Goal: Information Seeking & Learning: Learn about a topic

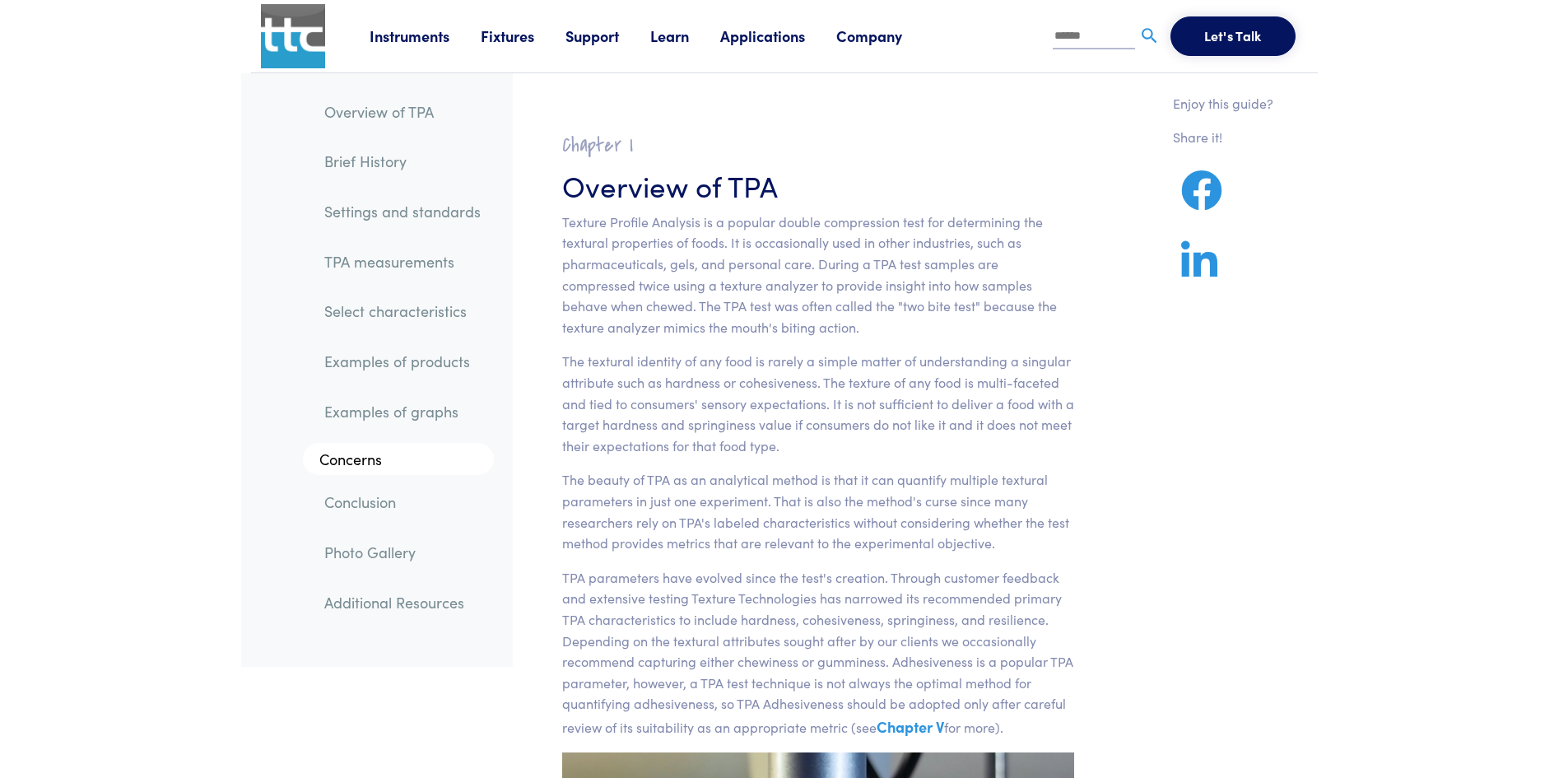
scroll to position [7518, 0]
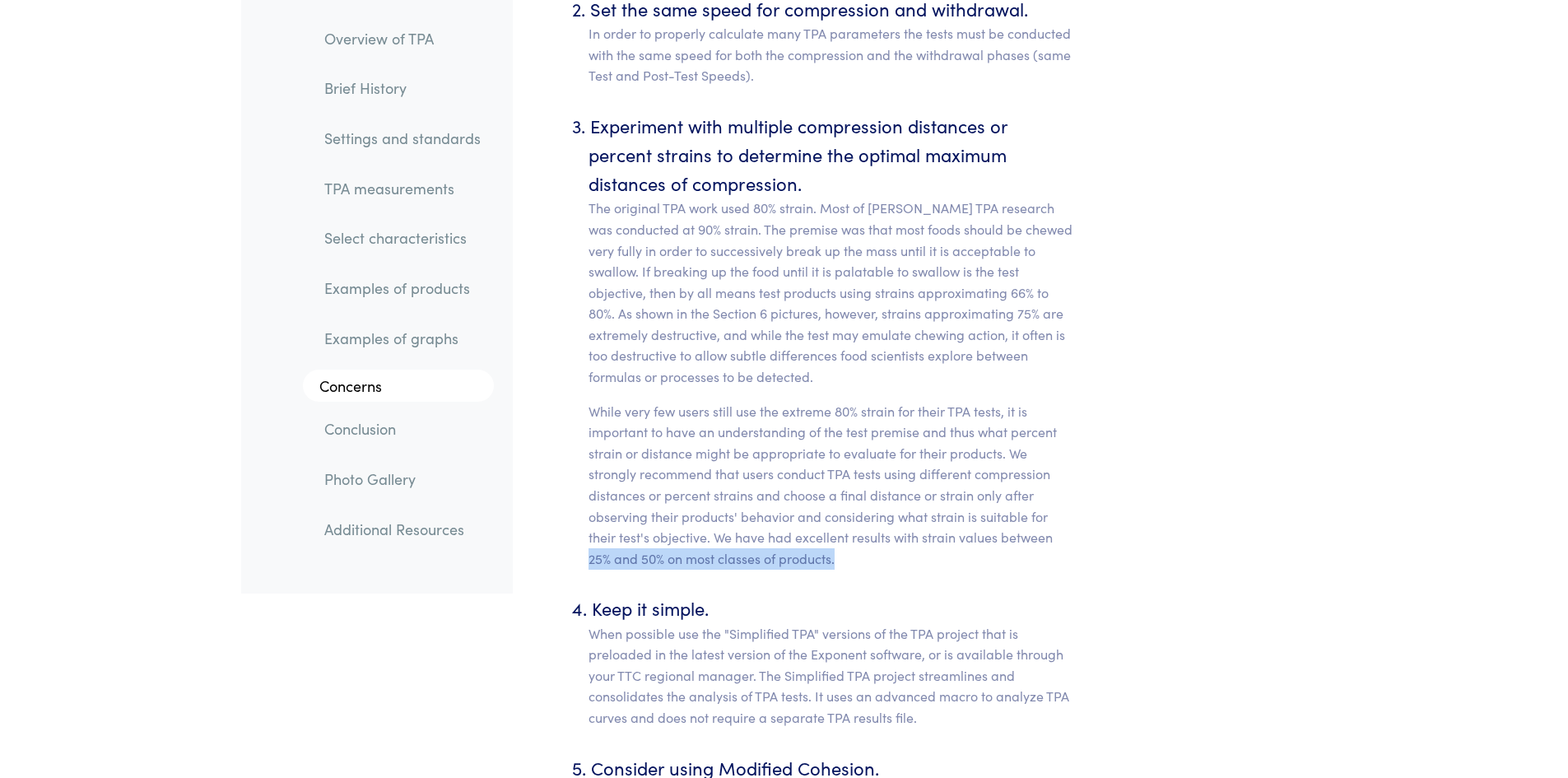
drag, startPoint x: 587, startPoint y: 542, endPoint x: 851, endPoint y: 538, distance: 264.0
click at [851, 538] on p "While very few users still use the extreme 80% strain for their TPA tests, it i…" at bounding box center [831, 485] width 486 height 169
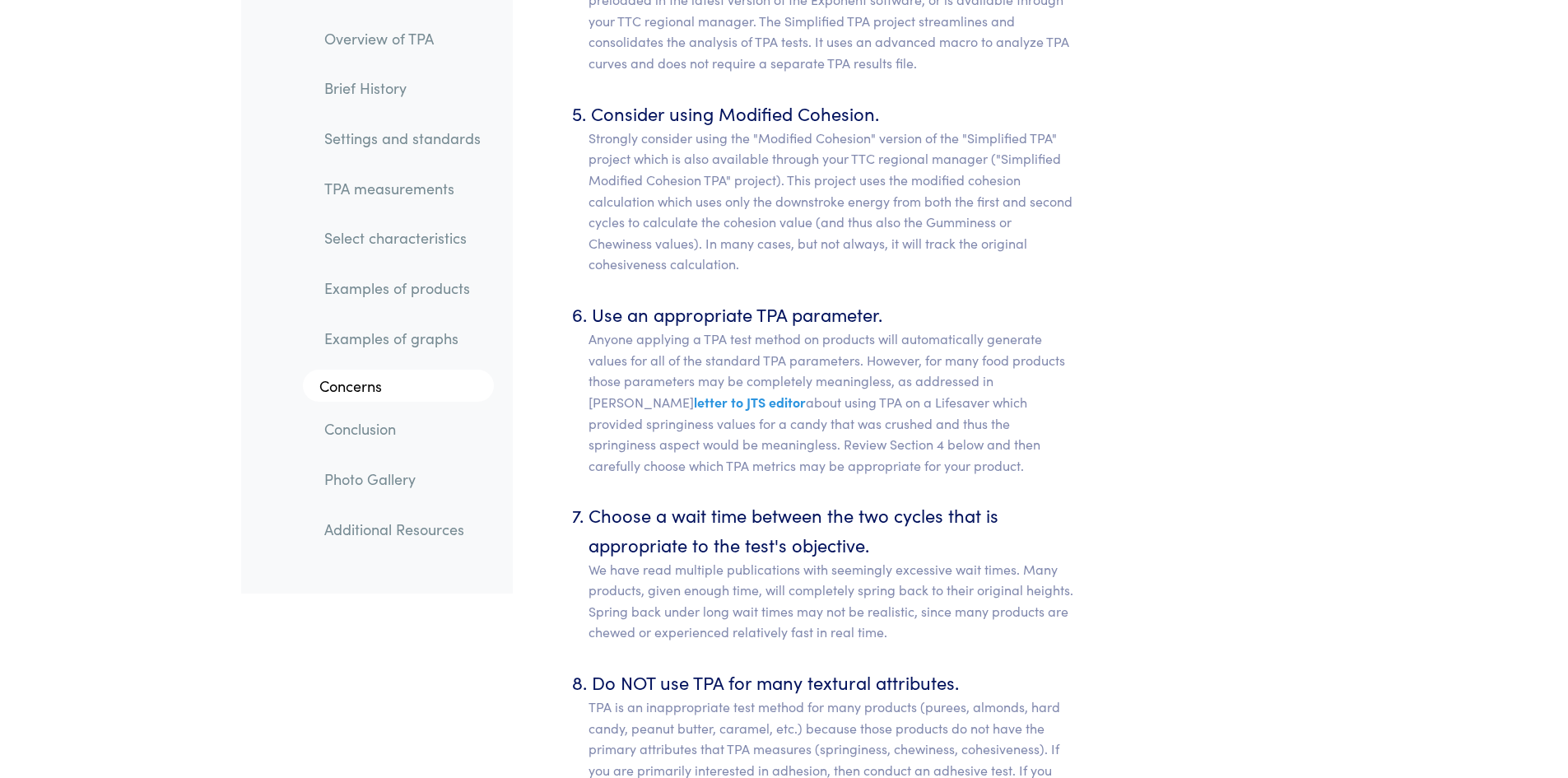
scroll to position [8177, 0]
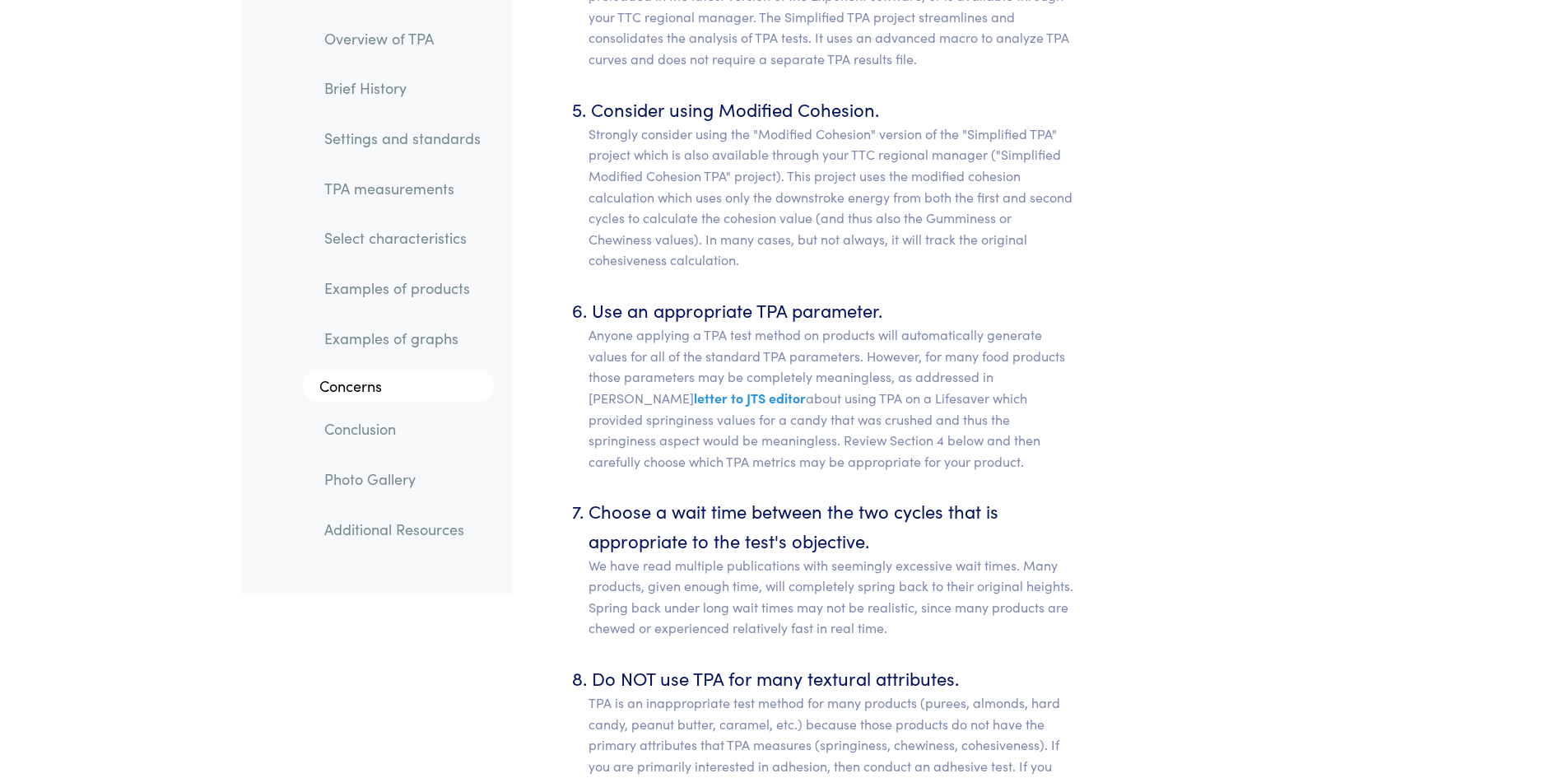
click at [927, 379] on p "Anyone applying a TPA test method on products will automatically generate value…" at bounding box center [831, 398] width 486 height 147
copy p "Lifesaver"
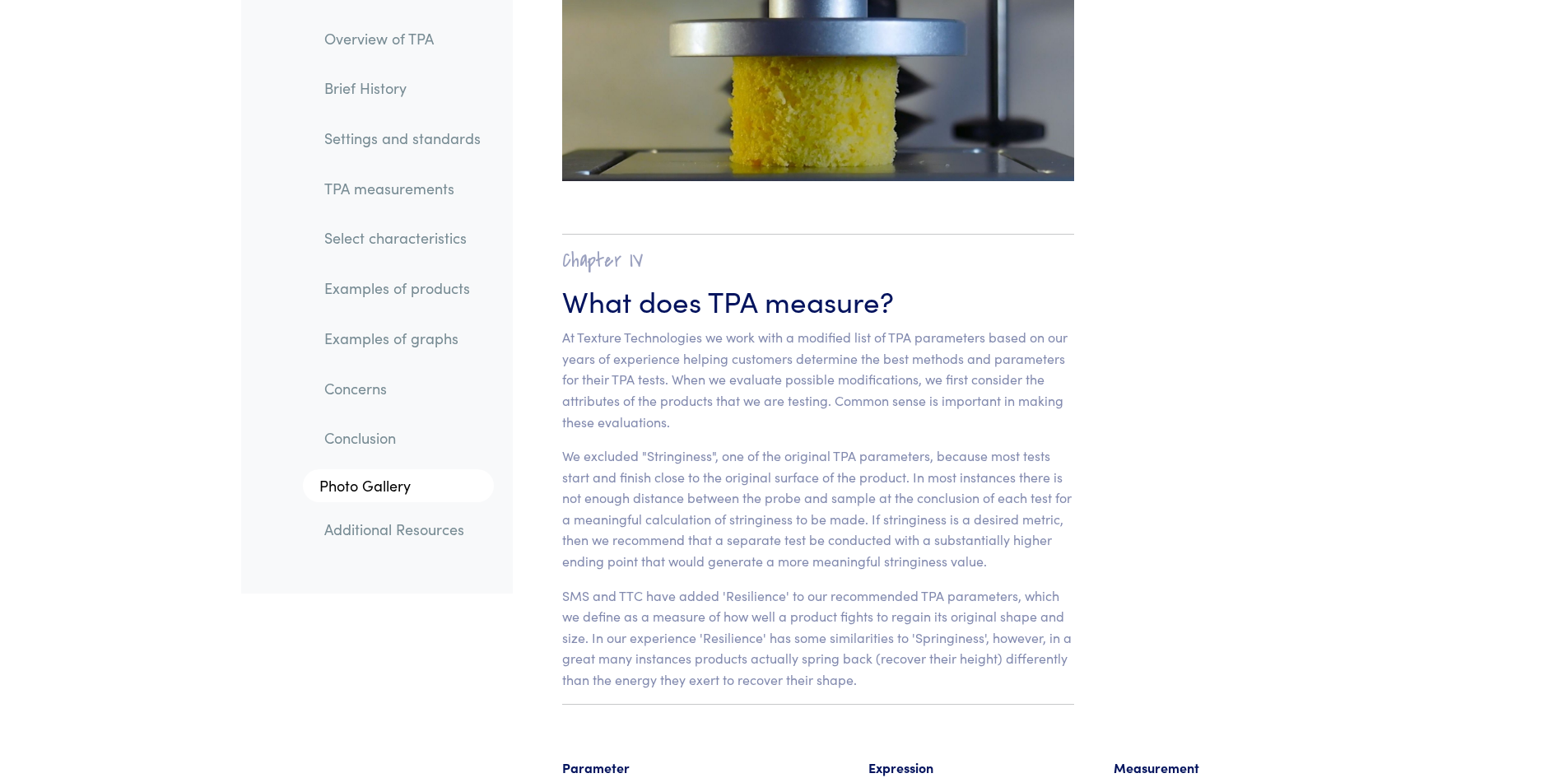
scroll to position [10235, 0]
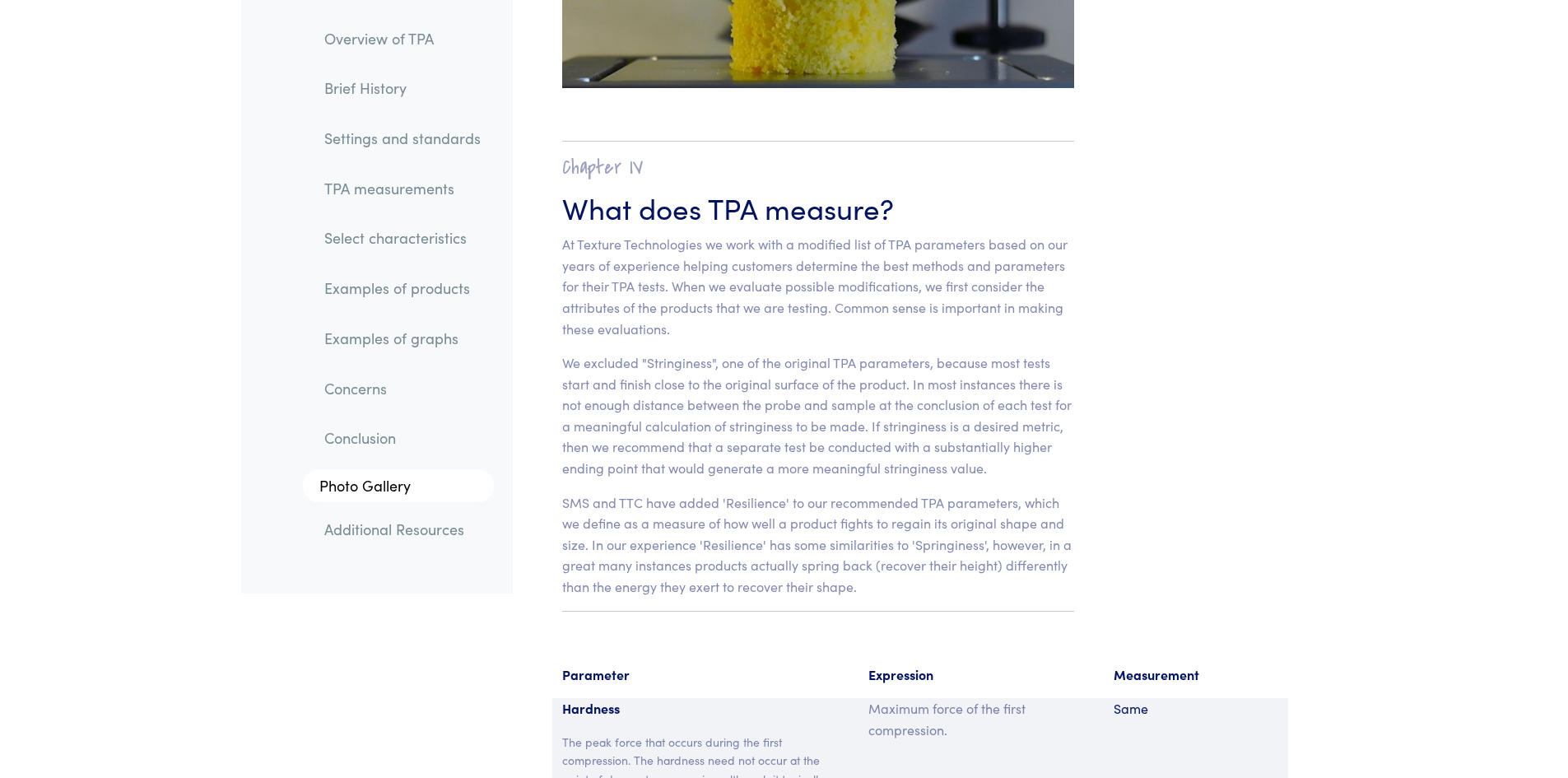
click at [772, 402] on p "We excluded "Stringiness", one of the original TPA parameters, because most tes…" at bounding box center [819, 416] width 513 height 126
click at [778, 405] on p "We excluded "Stringiness", one of the original TPA parameters, because most tes…" at bounding box center [819, 416] width 513 height 126
copy p "e"
click at [758, 410] on p "We excluded "Stringiness", one of the original TPA parameters, because most tes…" at bounding box center [819, 416] width 513 height 126
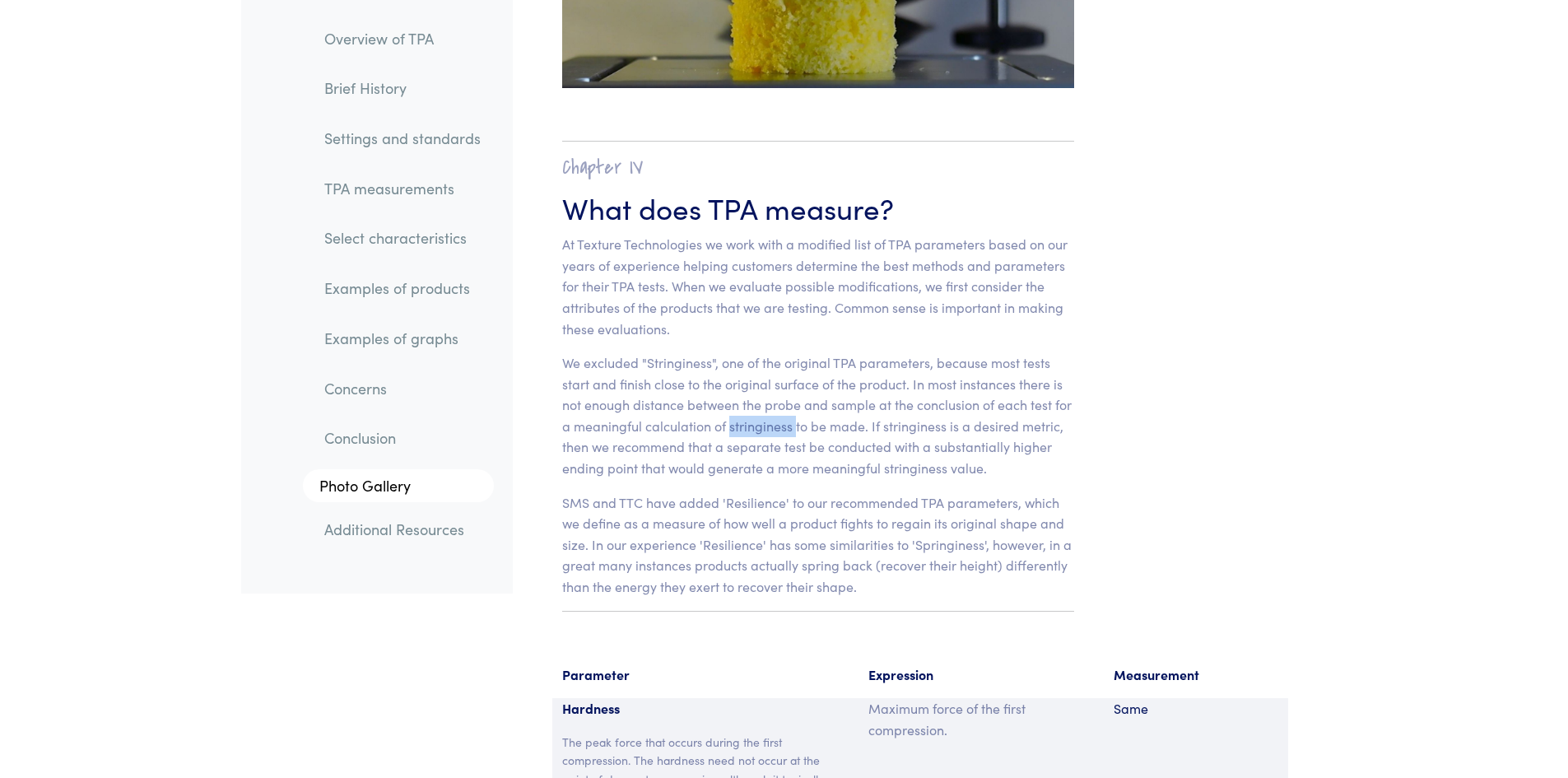
copy p "stringiness"
click at [1068, 384] on p "We excluded "Stringiness", one of the original TPA parameters, because most tes…" at bounding box center [819, 416] width 513 height 126
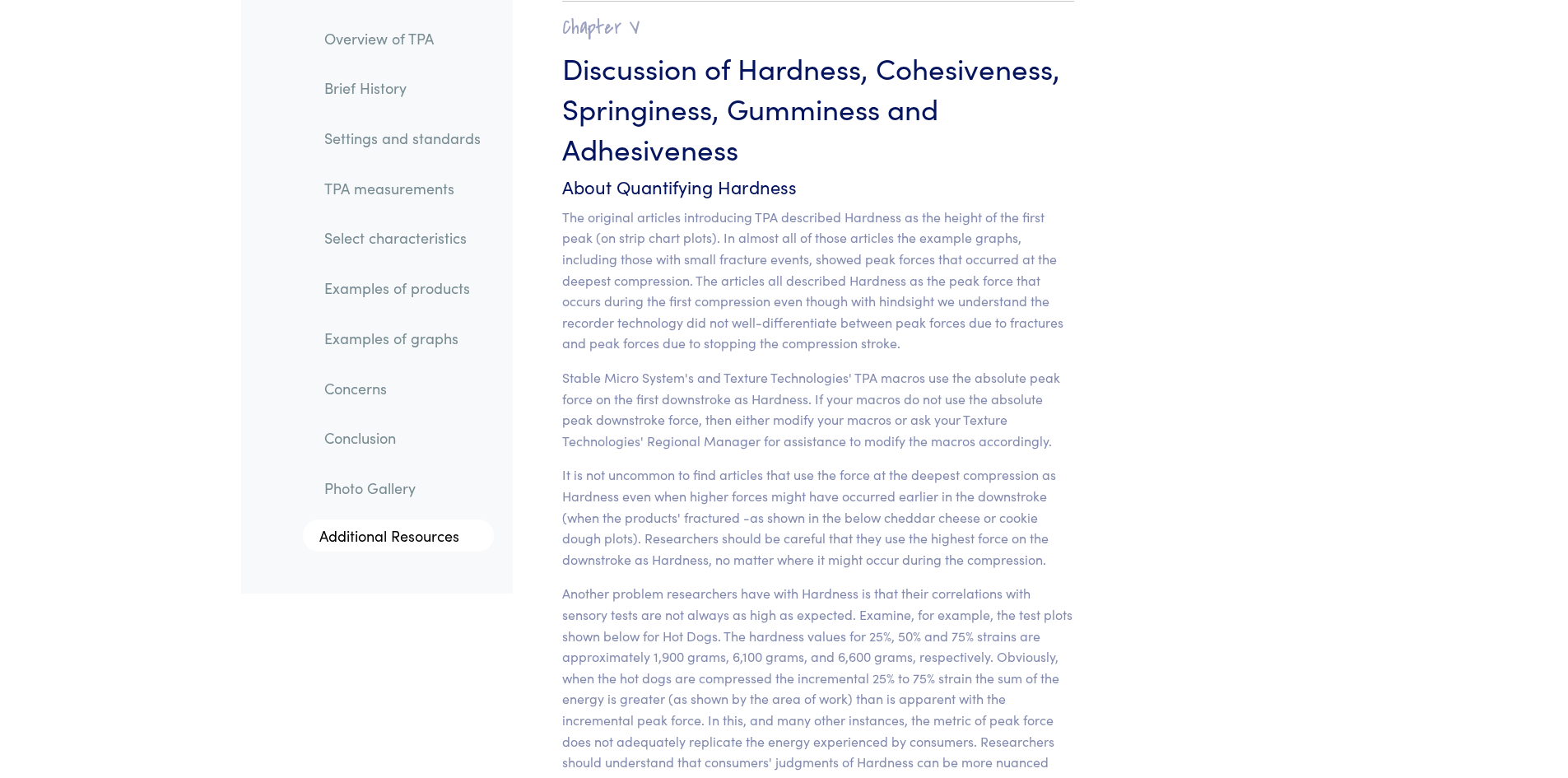
scroll to position [12871, 0]
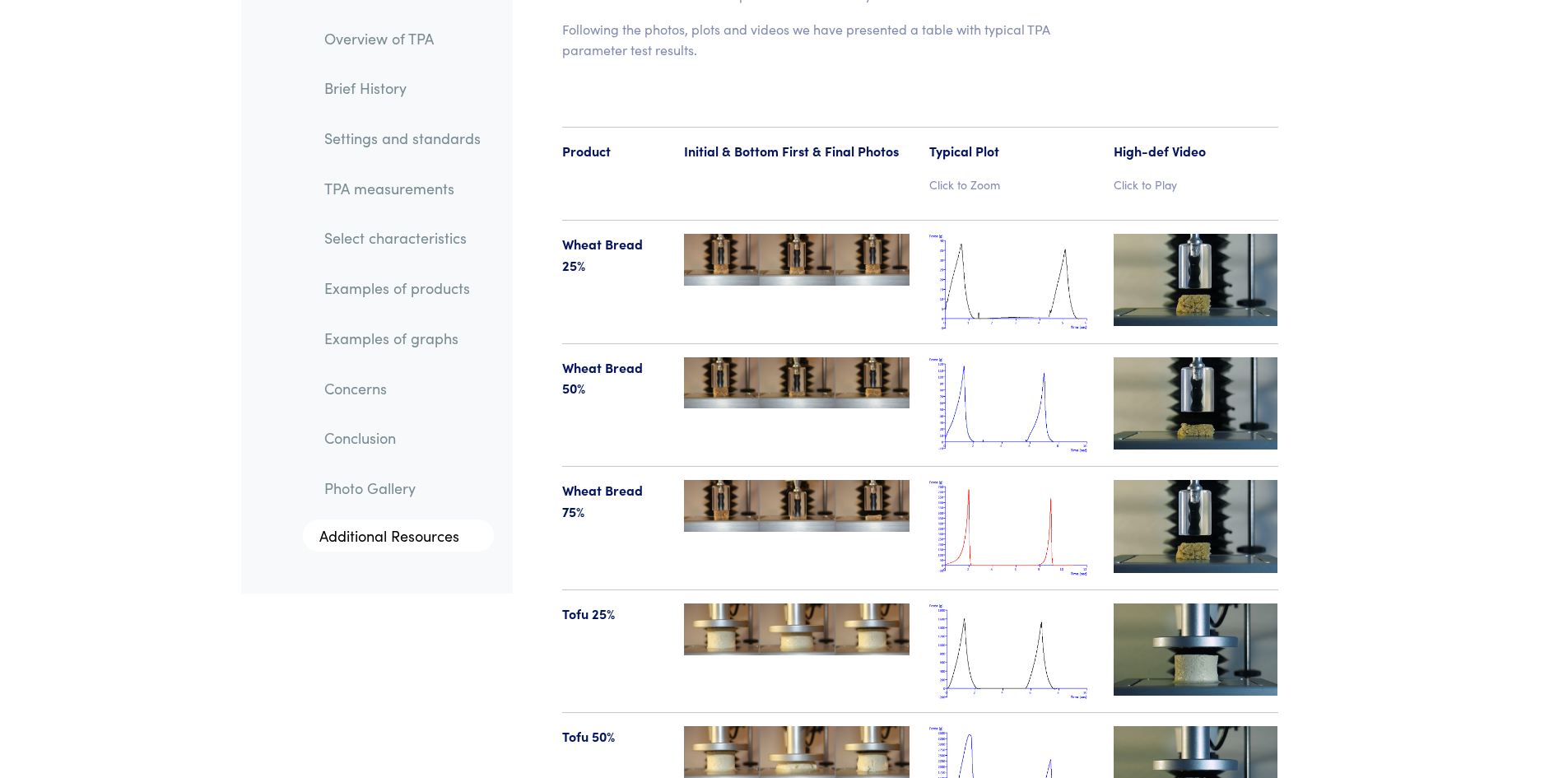
scroll to position [16989, 0]
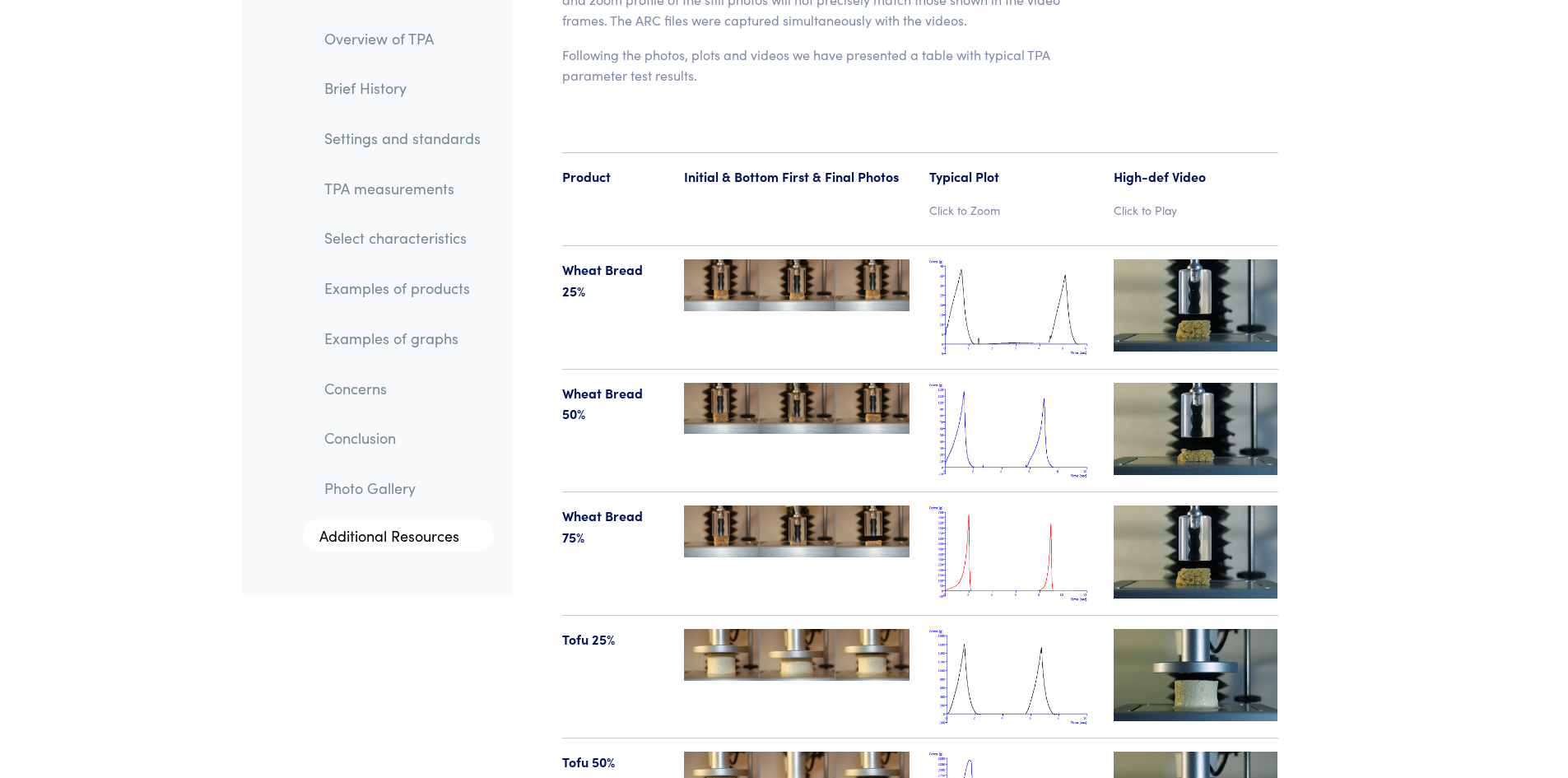
click at [1192, 260] on img at bounding box center [1195, 305] width 165 height 92
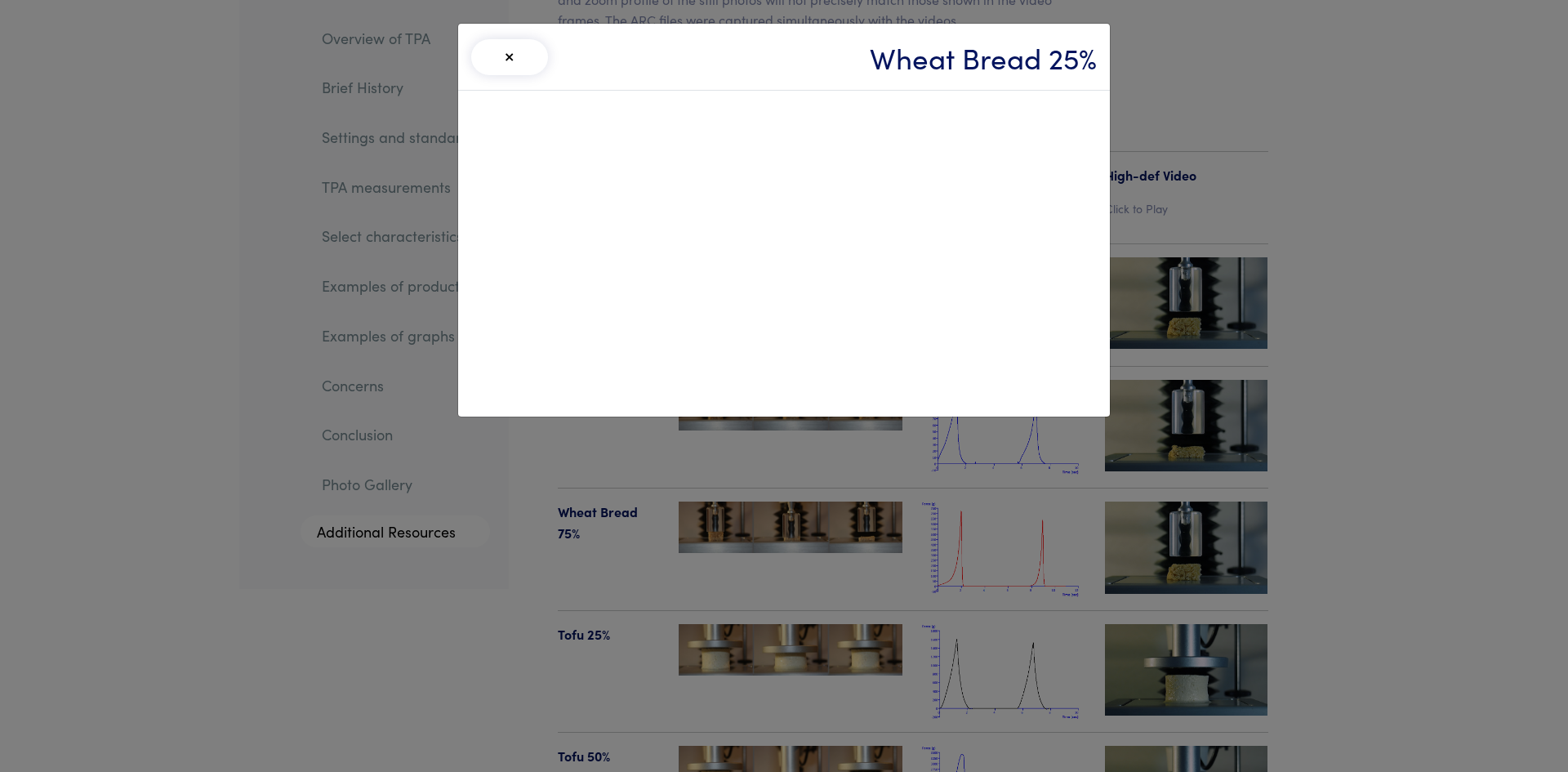
click at [1352, 257] on div "× Wheat Bread 25%" at bounding box center [784, 386] width 1568 height 772
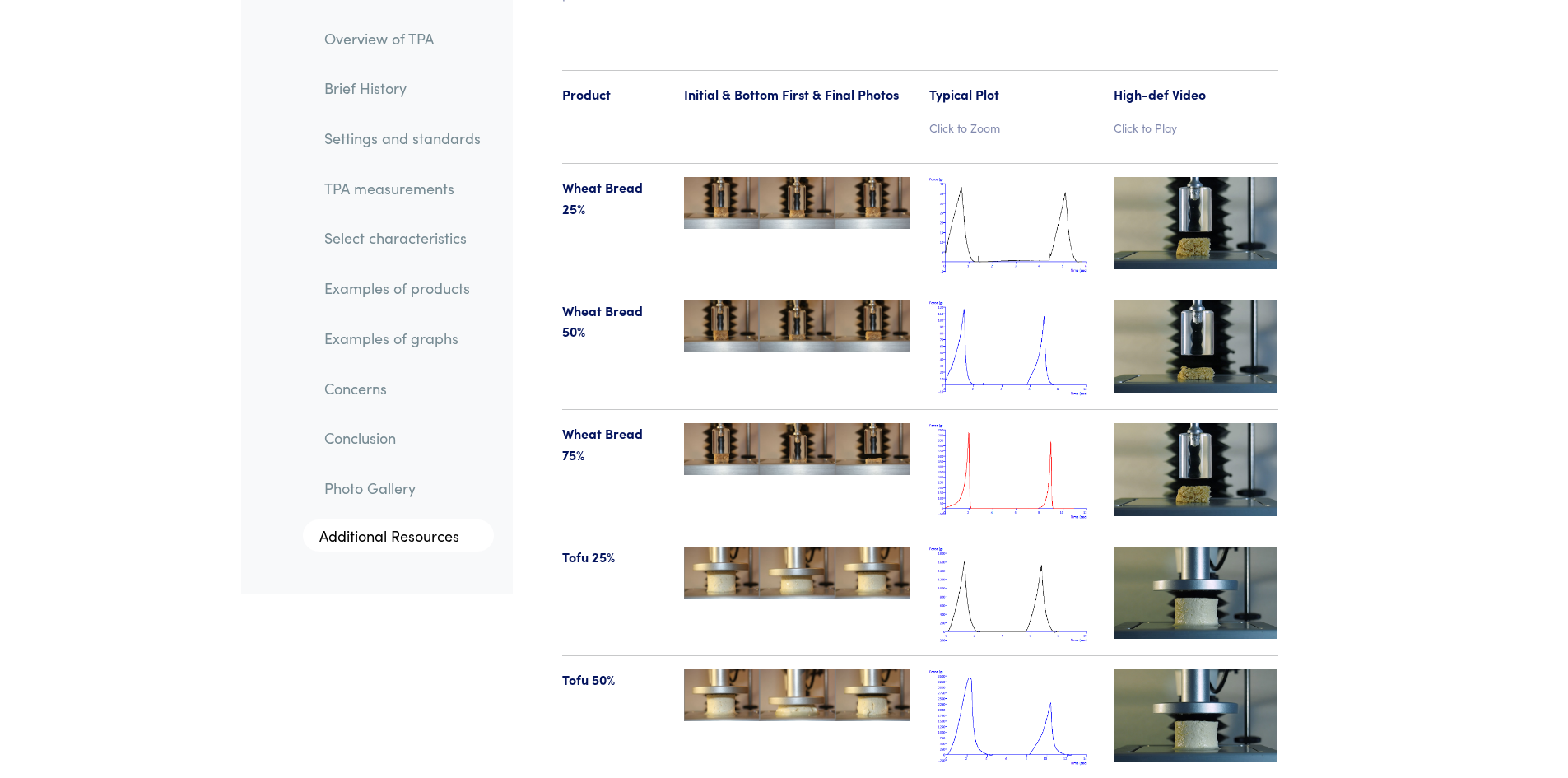
scroll to position [17154, 0]
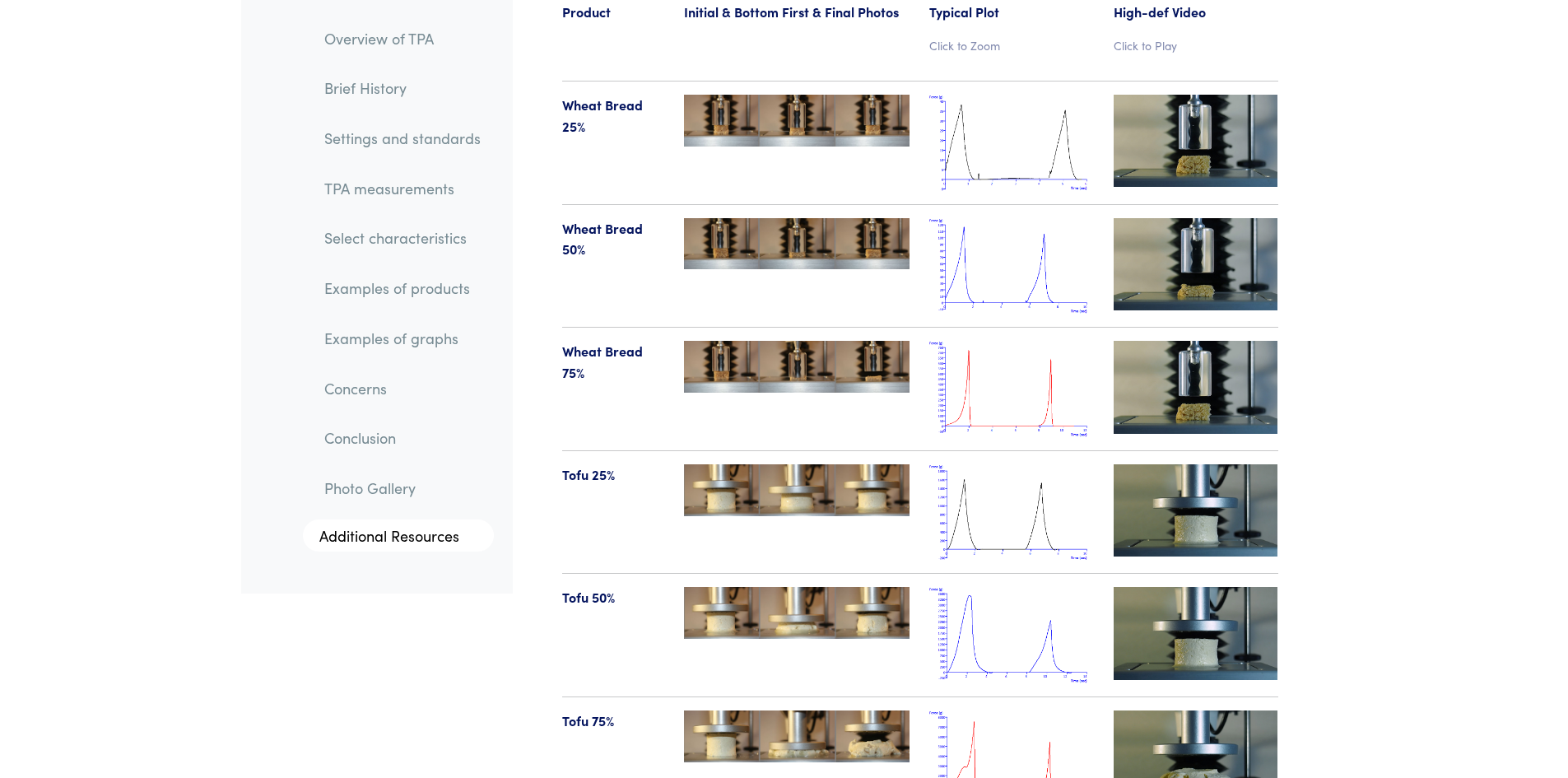
click at [1175, 221] on img at bounding box center [1195, 264] width 165 height 92
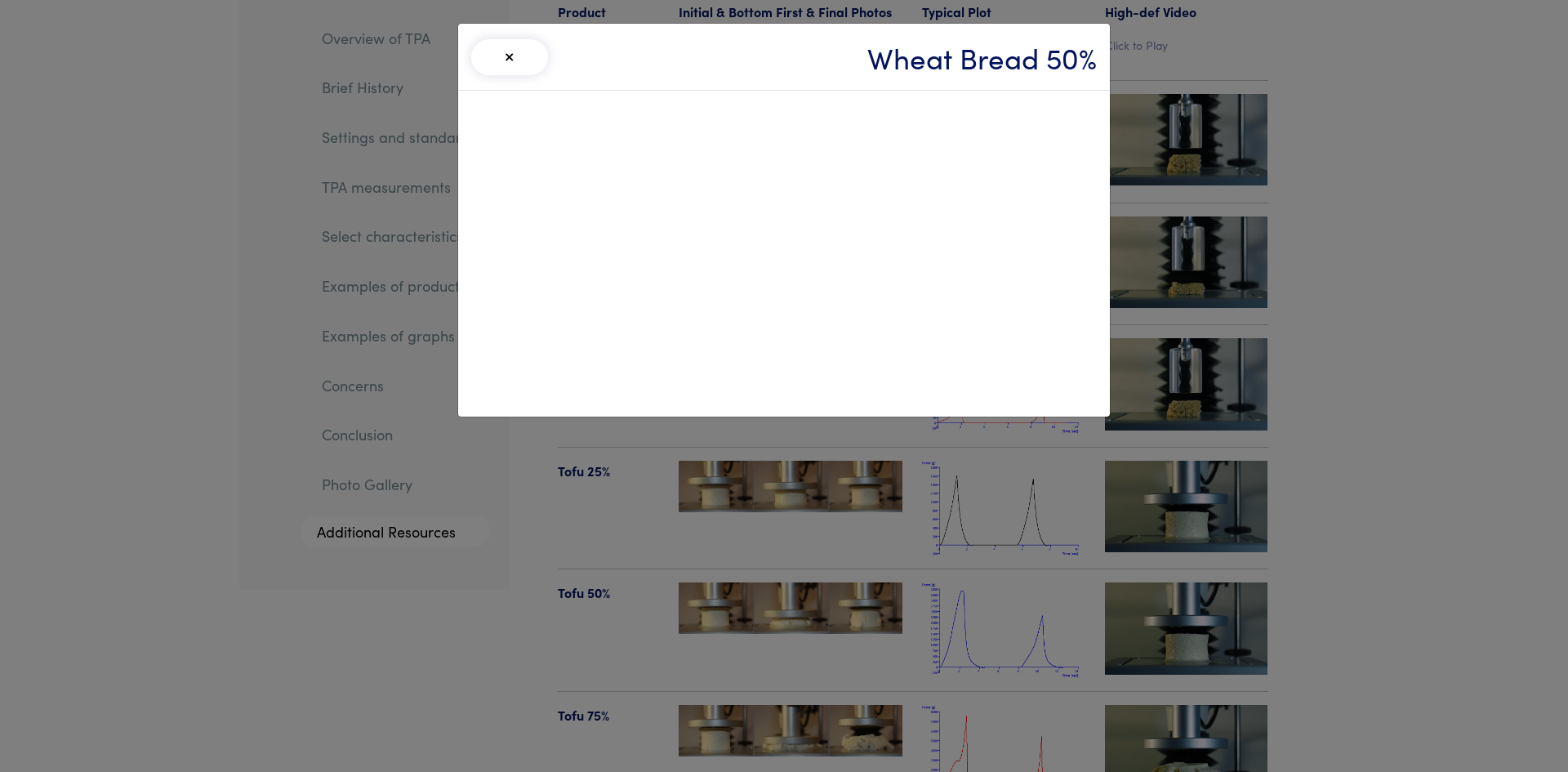
click at [1343, 371] on div "× Wheat Bread 50%" at bounding box center [784, 386] width 1568 height 772
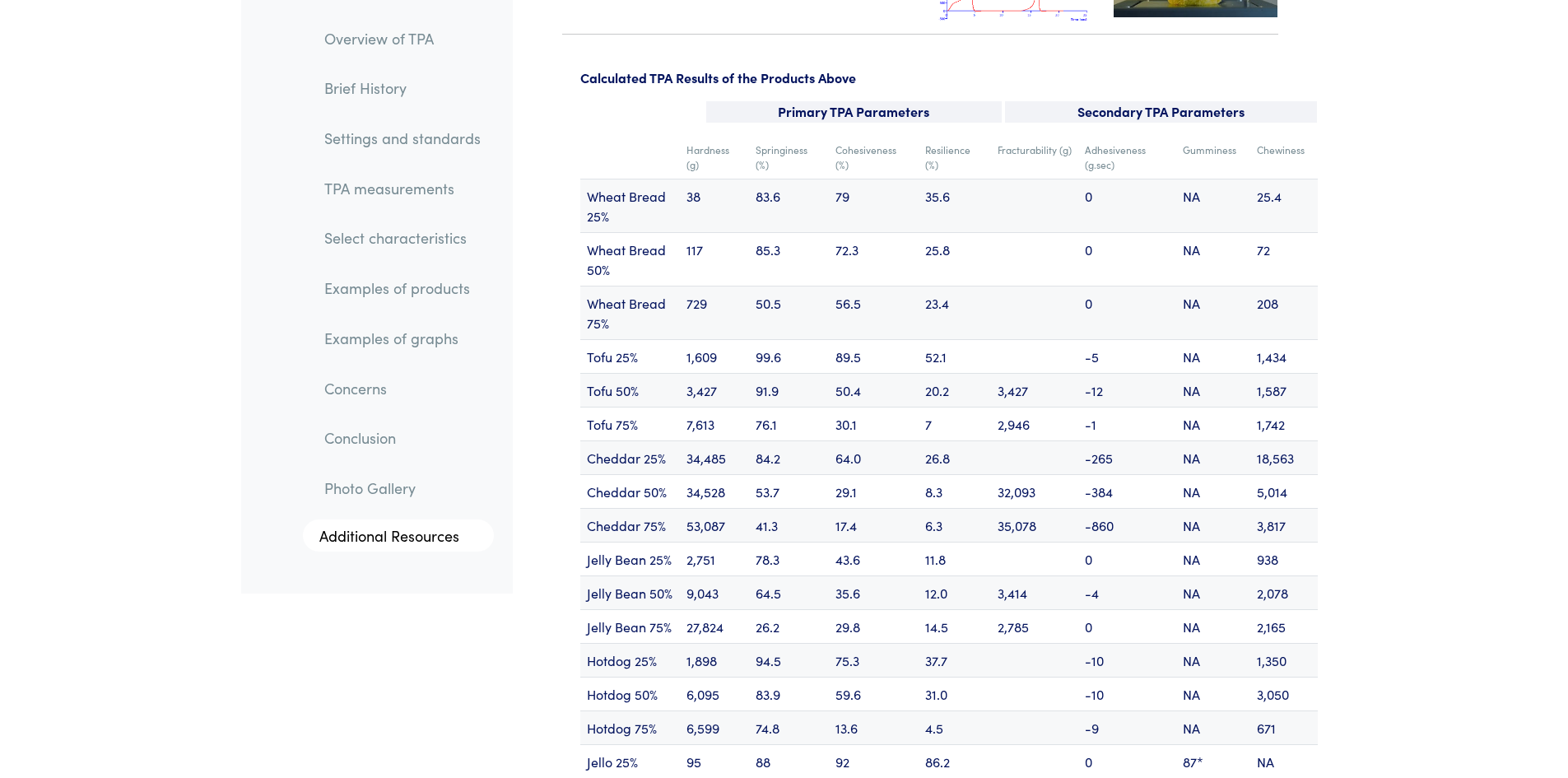
scroll to position [19789, 0]
drag, startPoint x: 687, startPoint y: 204, endPoint x: 709, endPoint y: 204, distance: 22.0
click at [709, 231] on td "117" at bounding box center [714, 258] width 69 height 53
click at [880, 406] on td "30.1" at bounding box center [873, 423] width 90 height 34
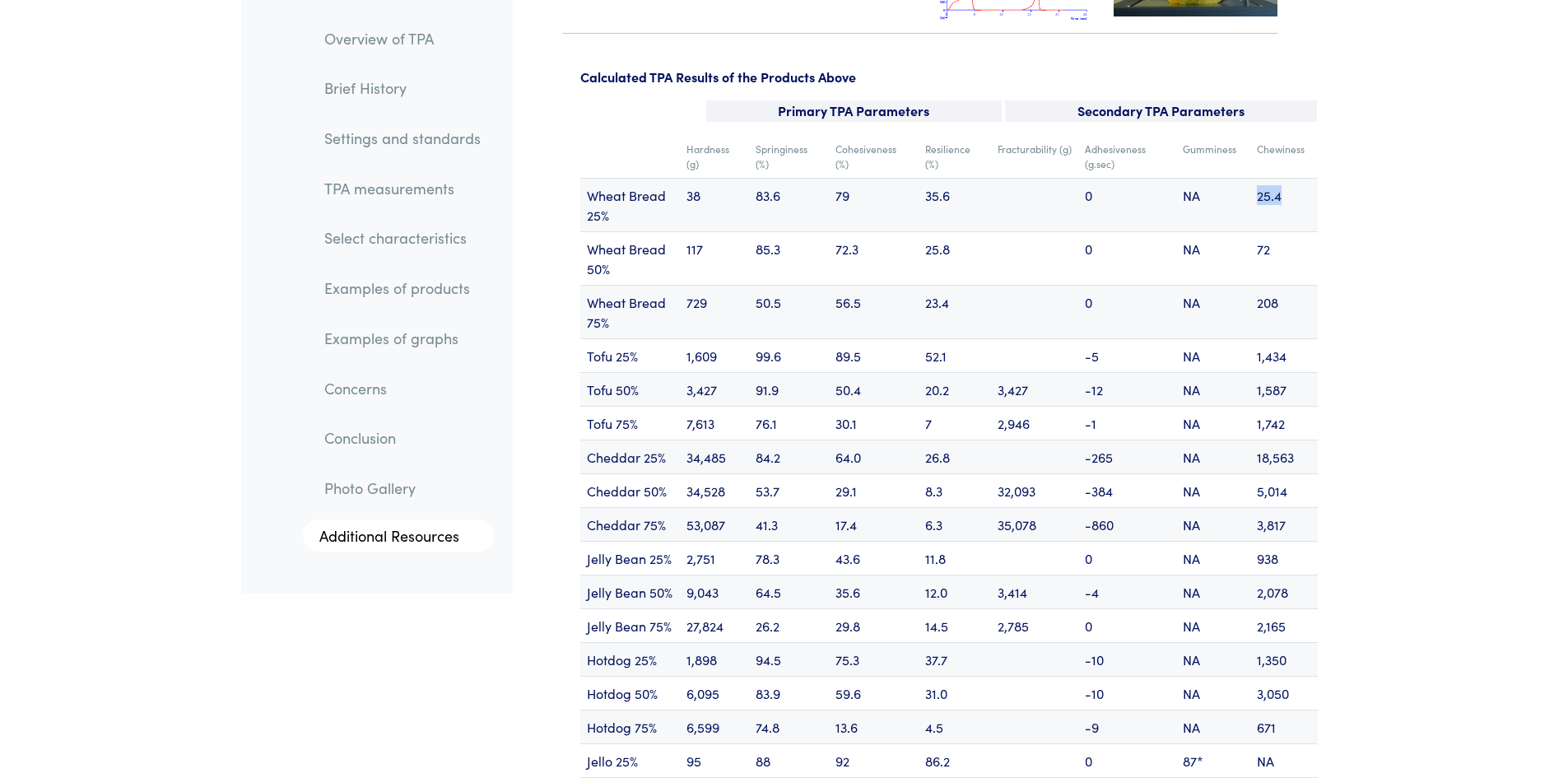
drag, startPoint x: 1257, startPoint y: 153, endPoint x: 1286, endPoint y: 151, distance: 29.1
click at [1286, 178] on td "25.4" at bounding box center [1284, 204] width 67 height 53
click at [852, 285] on td "56.5" at bounding box center [873, 312] width 90 height 53
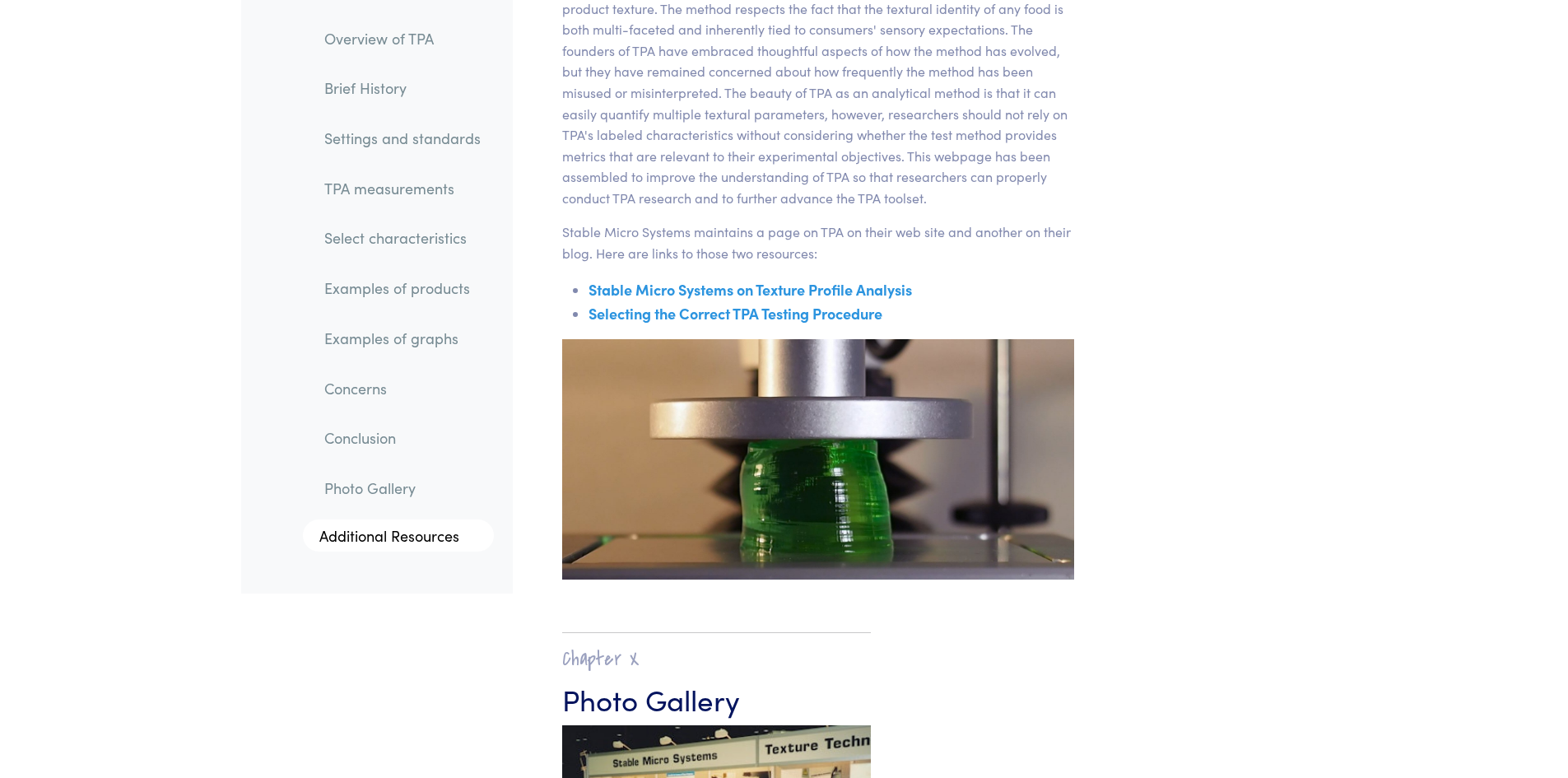
scroll to position [26541, 0]
